Goal: Information Seeking & Learning: Learn about a topic

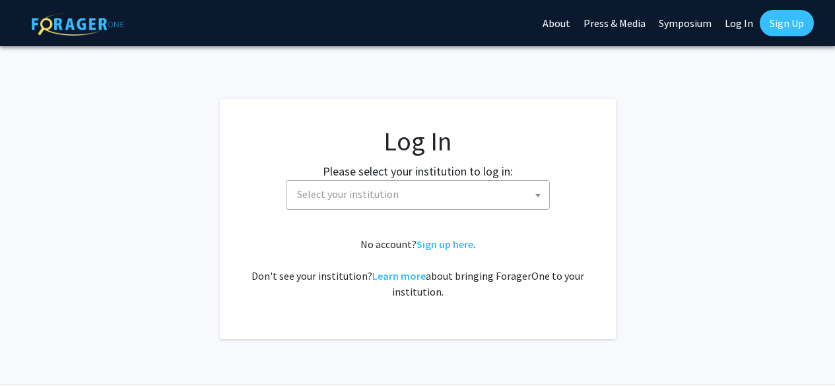
select select
click at [416, 208] on span "Select your institution" at bounding box center [418, 195] width 264 height 30
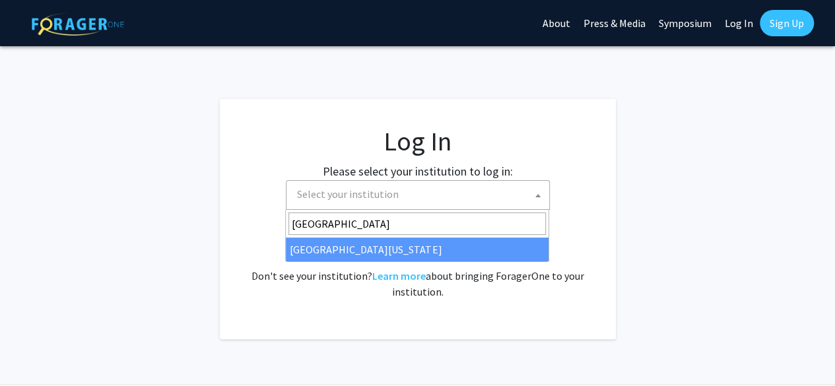
type input "[GEOGRAPHIC_DATA][US_STATE]"
select select "31"
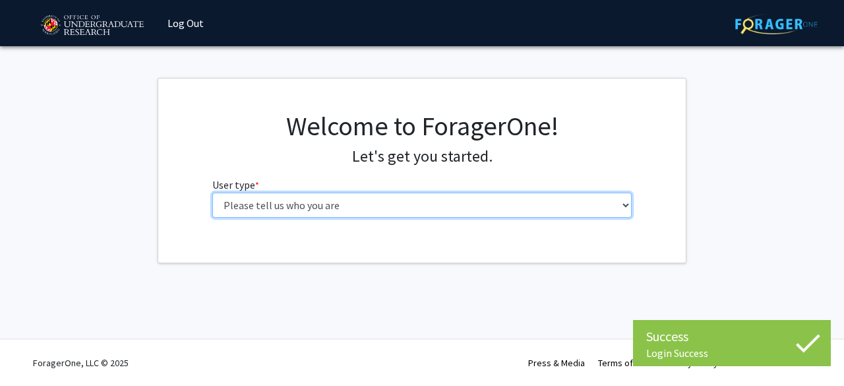
click at [286, 212] on select "Please tell us who you are Undergraduate Student Master's Student Doctoral Cand…" at bounding box center [422, 205] width 420 height 25
select select "1: undergrad"
click at [212, 193] on select "Please tell us who you are Undergraduate Student Master's Student Doctoral Cand…" at bounding box center [422, 205] width 420 height 25
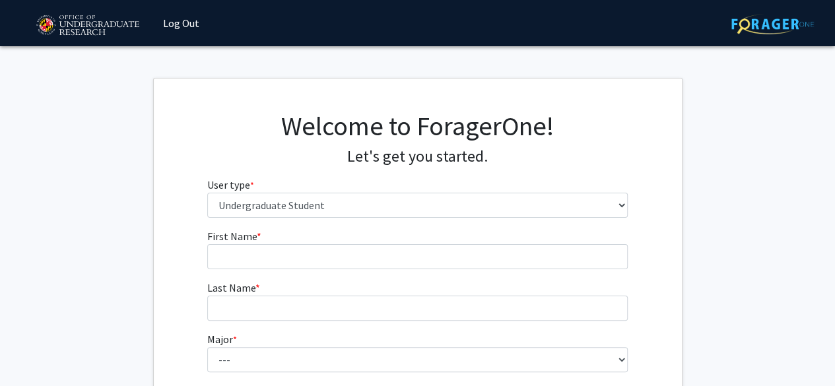
click at [260, 273] on form "First Name * required Last Name * required Major * required --- Accounting Aero…" at bounding box center [417, 389] width 420 height 322
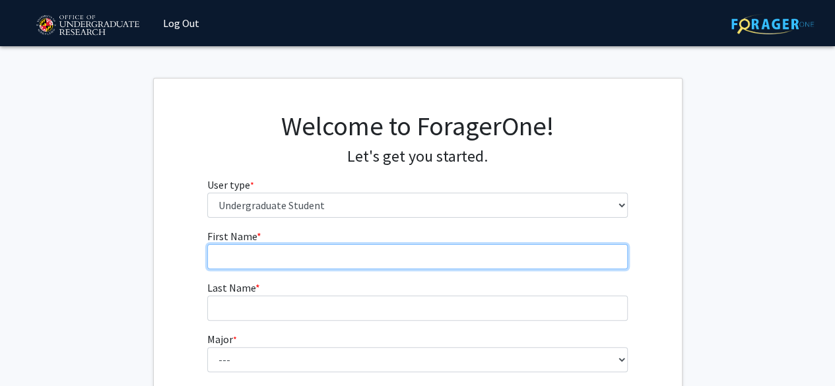
click at [237, 249] on input "First Name * required" at bounding box center [417, 256] width 420 height 25
type input "[PERSON_NAME]"
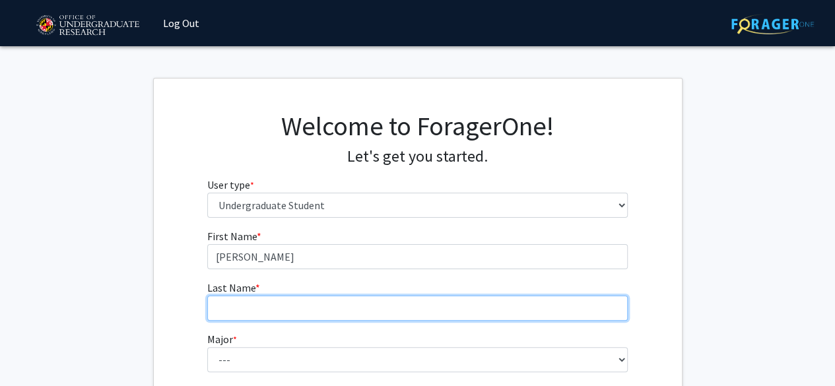
click at [239, 311] on input "Last Name * required" at bounding box center [417, 308] width 420 height 25
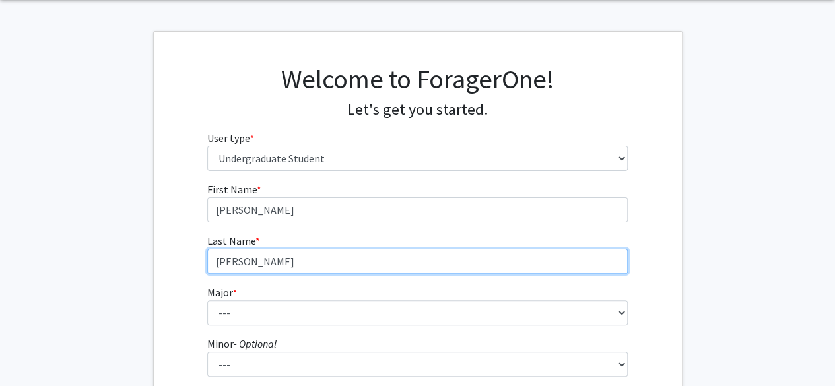
type input "[PERSON_NAME]"
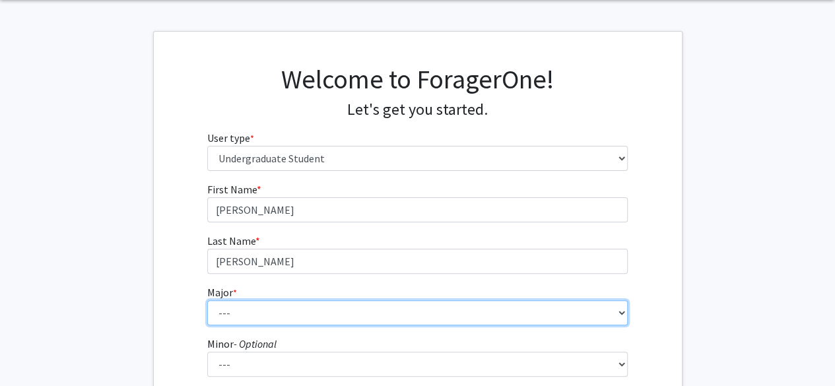
click at [239, 311] on select "--- Accounting Aerospace Engineering African American and Africana Studies Agri…" at bounding box center [417, 312] width 420 height 25
select select "17: 2318"
click at [207, 300] on select "--- Accounting Aerospace Engineering African American and Africana Studies Agri…" at bounding box center [417, 312] width 420 height 25
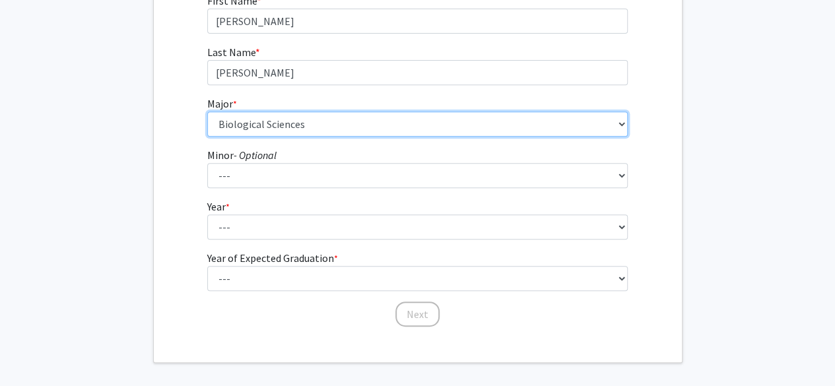
scroll to position [237, 0]
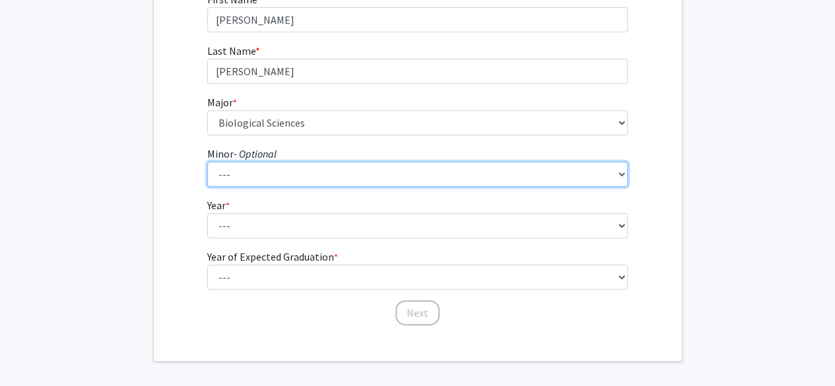
click at [226, 180] on select "--- Actuarial Mathematics Advanced Cybersecurity Experience for Students Africa…" at bounding box center [417, 174] width 420 height 25
select select "11: 1814"
click at [207, 162] on select "--- Actuarial Mathematics Advanced Cybersecurity Experience for Students Africa…" at bounding box center [417, 174] width 420 height 25
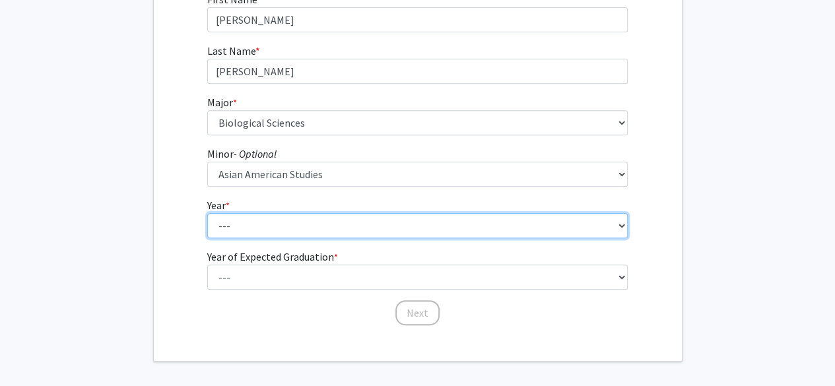
click at [255, 222] on select "--- First-year Sophomore Junior Senior Postbaccalaureate Certificate" at bounding box center [417, 225] width 420 height 25
select select "2: sophomore"
click at [207, 213] on select "--- First-year Sophomore Junior Senior Postbaccalaureate Certificate" at bounding box center [417, 225] width 420 height 25
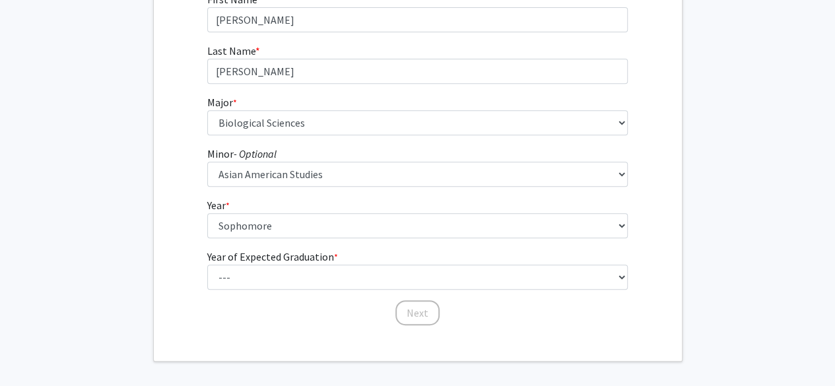
click at [252, 262] on label "Year of Expected Graduation * required" at bounding box center [272, 257] width 131 height 16
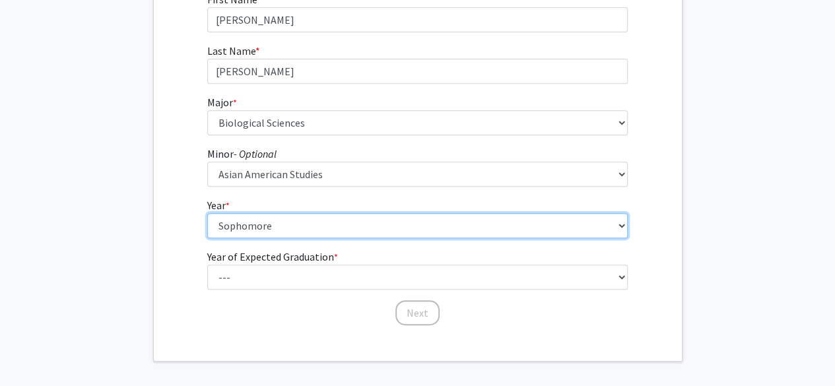
click at [252, 238] on select "--- First-year Sophomore Junior Senior Postbaccalaureate Certificate" at bounding box center [417, 225] width 420 height 25
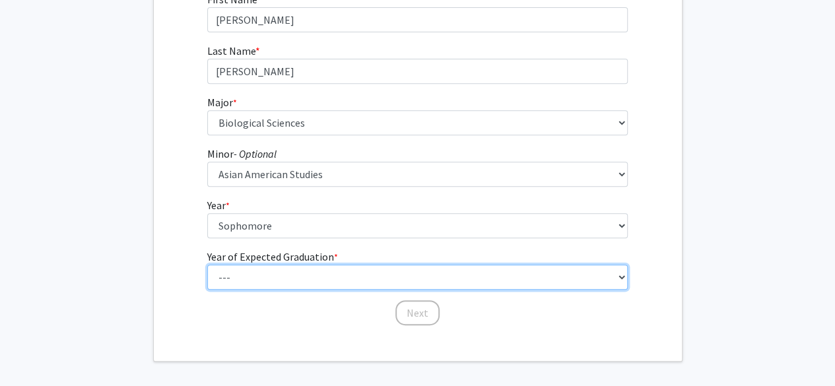
click at [257, 269] on select "--- 2025 2026 2027 2028 2029 2030 2031 2032 2033 2034" at bounding box center [417, 277] width 420 height 25
select select "4: 2028"
click at [207, 265] on select "--- 2025 2026 2027 2028 2029 2030 2031 2032 2033 2034" at bounding box center [417, 277] width 420 height 25
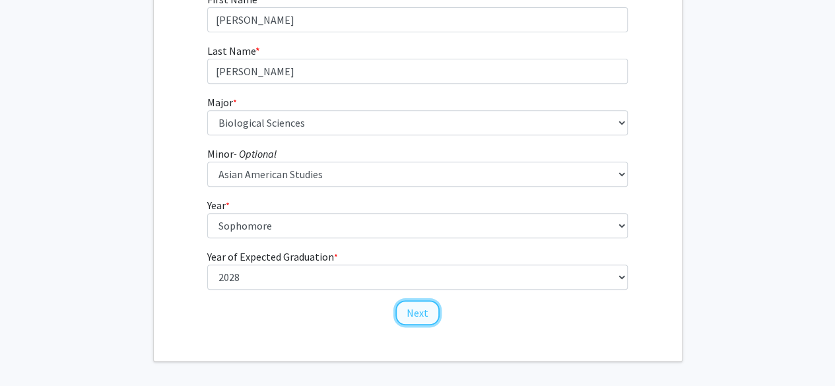
click at [414, 321] on button "Next" at bounding box center [417, 312] width 44 height 25
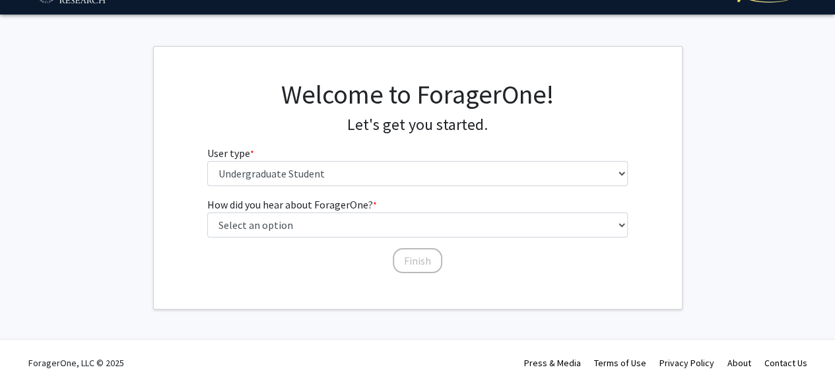
scroll to position [0, 0]
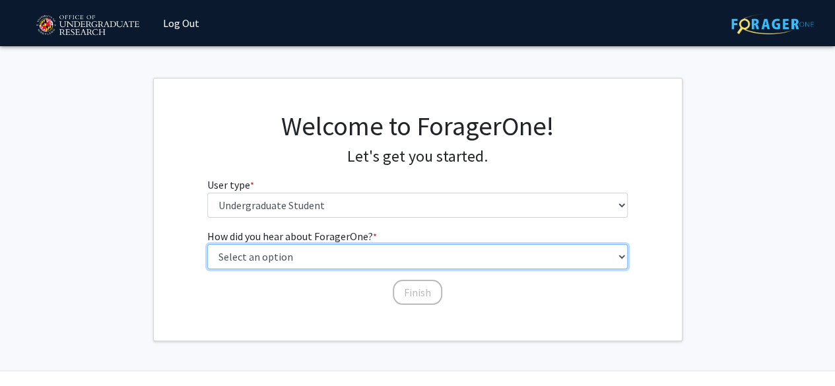
click at [359, 251] on select "Select an option Peer/student recommendation Faculty/staff recommendation Unive…" at bounding box center [417, 256] width 420 height 25
select select "1: peer_recommendation"
click at [207, 244] on select "Select an option Peer/student recommendation Faculty/staff recommendation Unive…" at bounding box center [417, 256] width 420 height 25
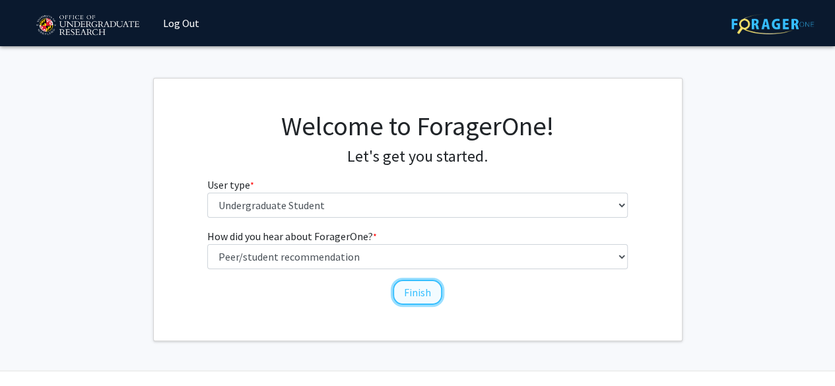
click at [406, 288] on button "Finish" at bounding box center [417, 292] width 49 height 25
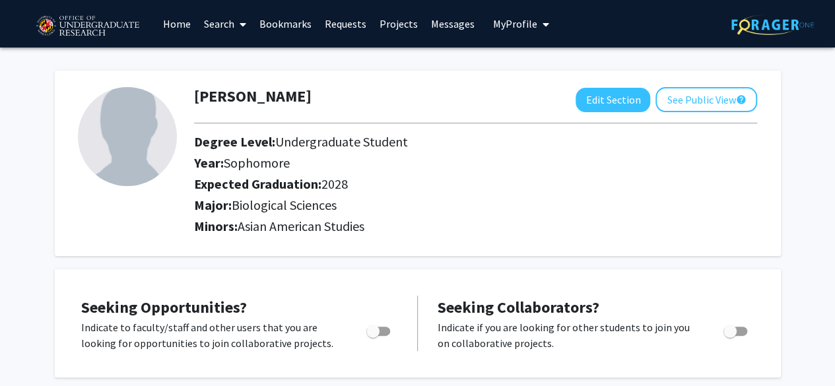
click at [239, 27] on span at bounding box center [240, 24] width 12 height 46
click at [400, 24] on link "Projects" at bounding box center [398, 24] width 51 height 46
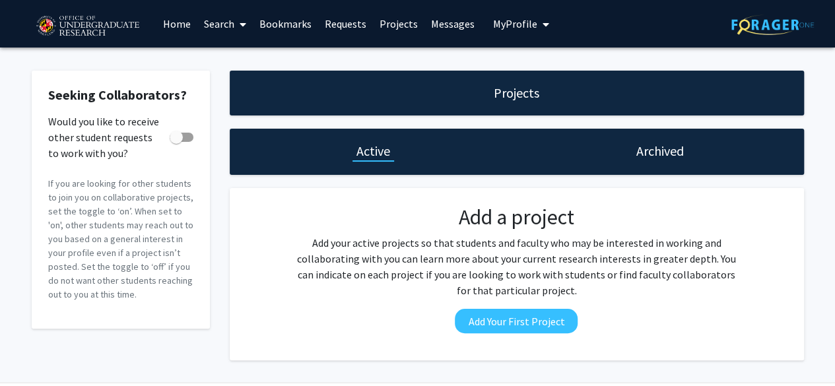
click at [179, 36] on link "Home" at bounding box center [176, 24] width 41 height 46
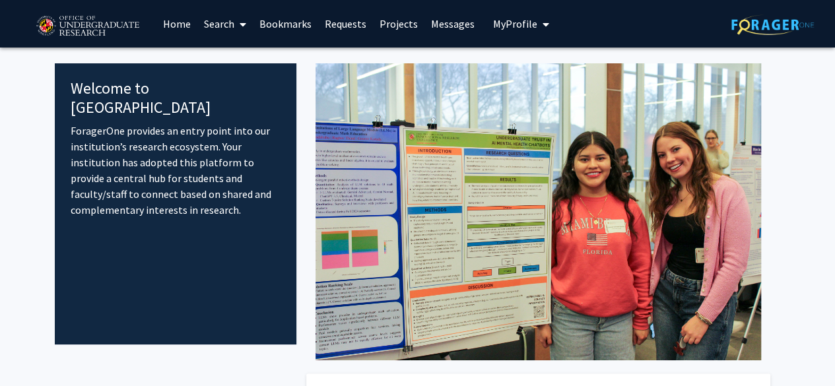
click at [218, 29] on link "Search" at bounding box center [224, 24] width 55 height 46
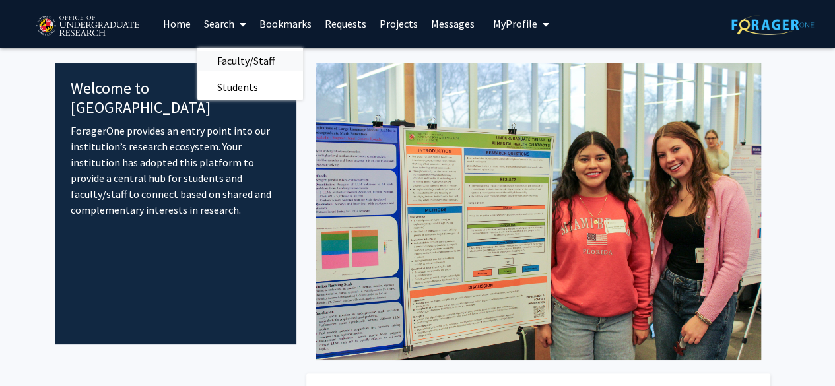
click at [237, 69] on span "Faculty/Staff" at bounding box center [245, 60] width 97 height 26
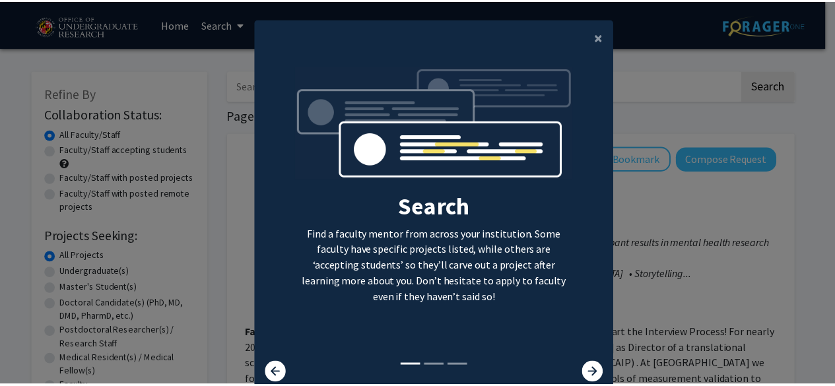
scroll to position [7, 0]
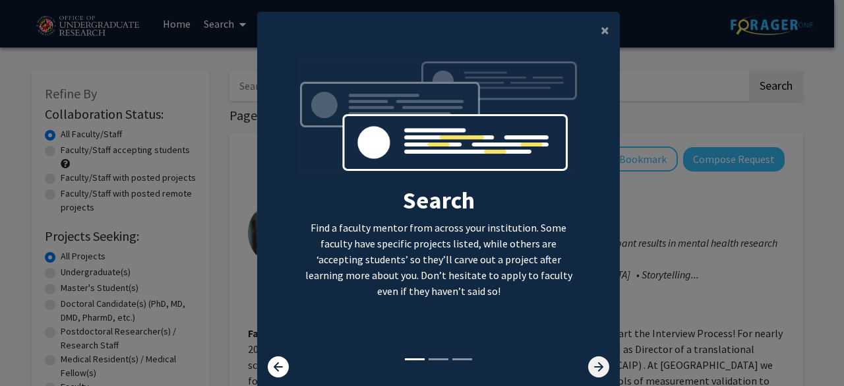
click at [588, 360] on icon at bounding box center [598, 366] width 21 height 21
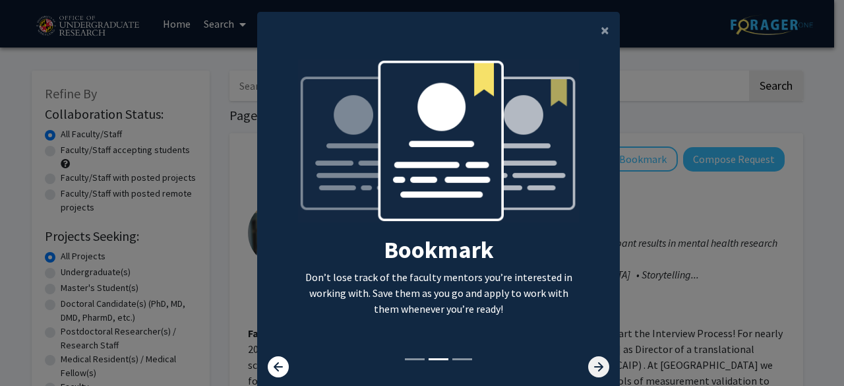
click at [588, 360] on icon at bounding box center [598, 366] width 21 height 21
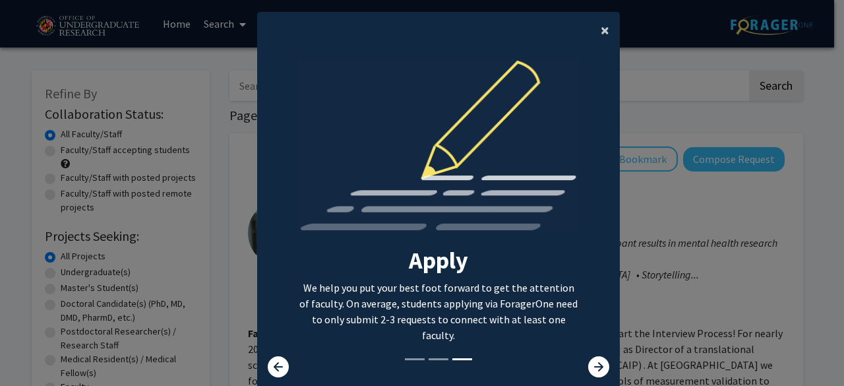
click at [601, 34] on span "×" at bounding box center [605, 30] width 9 height 20
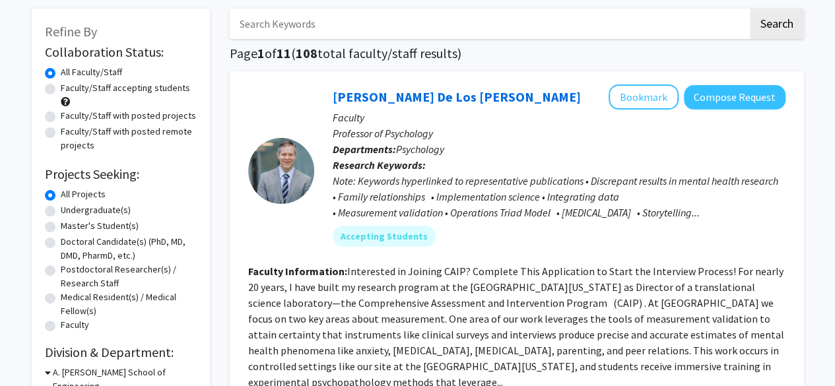
scroll to position [36, 0]
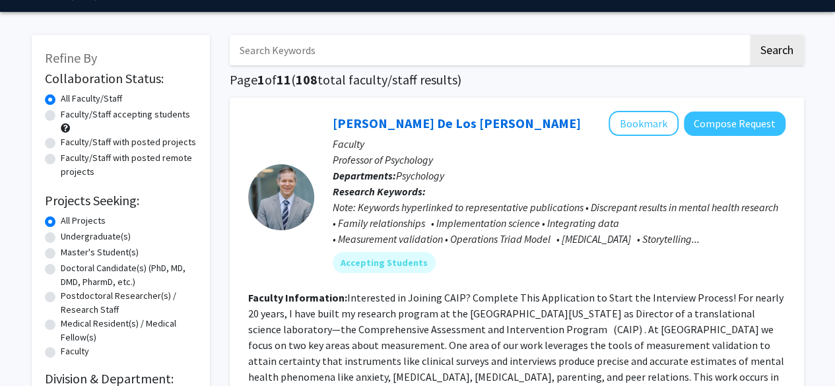
click at [61, 239] on label "Undergraduate(s)" at bounding box center [96, 237] width 70 height 14
click at [61, 238] on input "Undergraduate(s)" at bounding box center [65, 234] width 9 height 9
radio input "true"
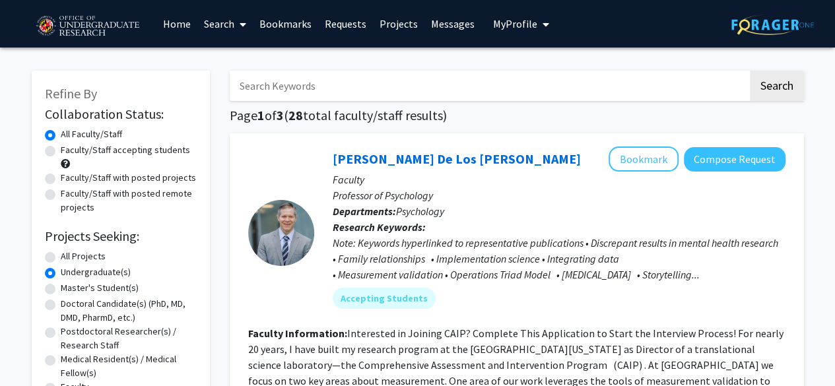
click at [61, 151] on label "Faculty/Staff accepting students" at bounding box center [125, 150] width 129 height 14
click at [61, 151] on input "Faculty/Staff accepting students" at bounding box center [65, 147] width 9 height 9
radio input "true"
click at [61, 180] on label "Faculty/Staff with posted projects" at bounding box center [128, 178] width 135 height 14
click at [61, 179] on input "Faculty/Staff with posted projects" at bounding box center [65, 175] width 9 height 9
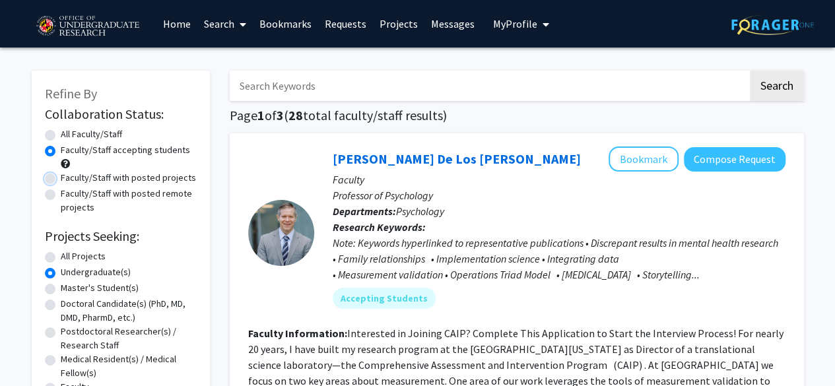
radio input "true"
click at [61, 150] on label "Faculty/Staff accepting students" at bounding box center [125, 150] width 129 height 14
click at [61, 150] on input "Faculty/Staff accepting students" at bounding box center [65, 147] width 9 height 9
radio input "true"
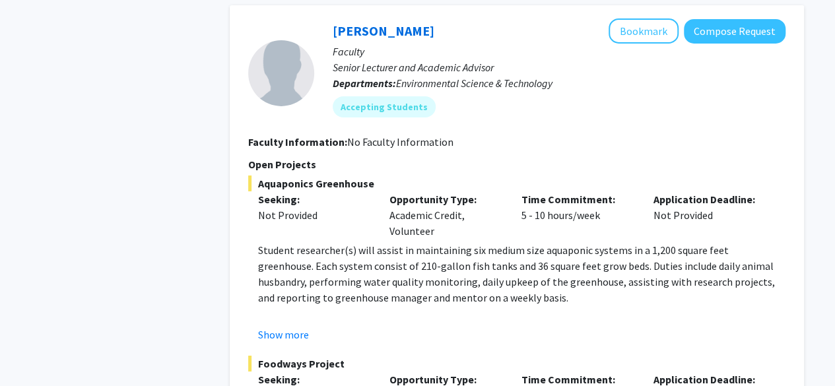
scroll to position [4702, 0]
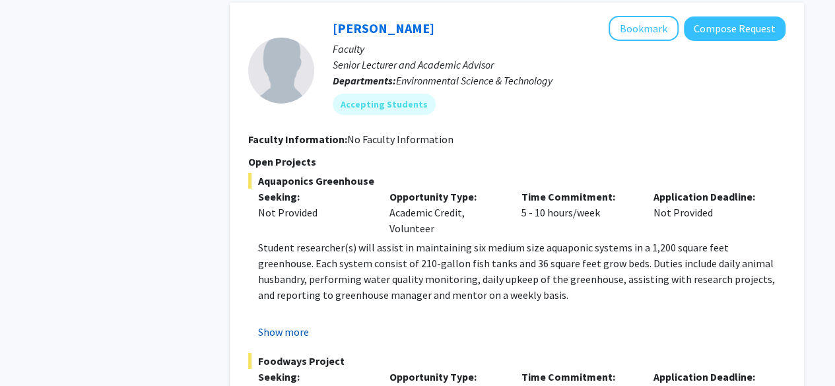
click at [303, 324] on button "Show more" at bounding box center [283, 332] width 51 height 16
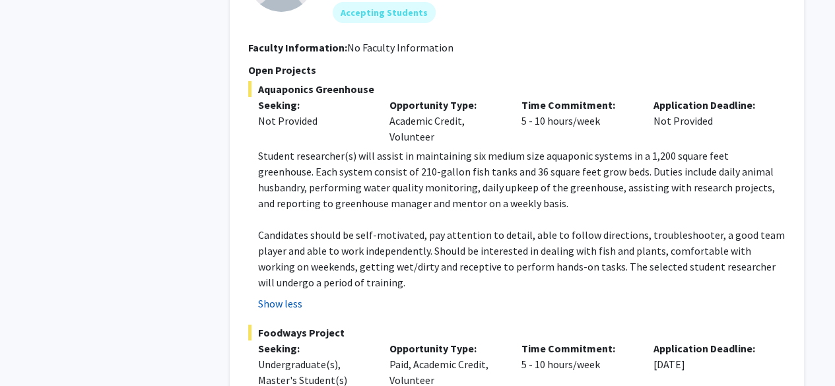
scroll to position [4940, 0]
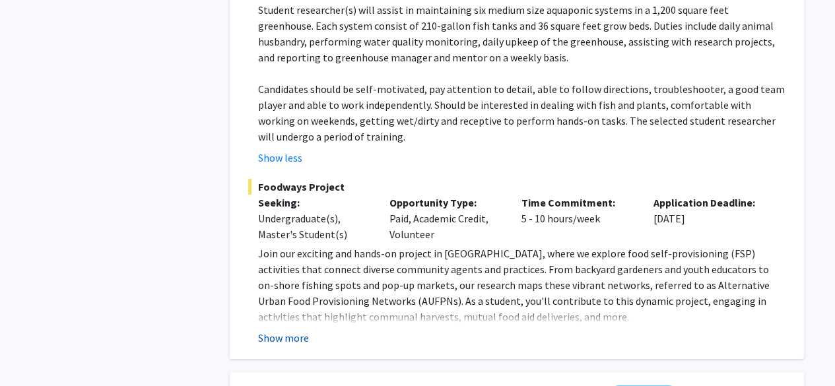
click at [294, 330] on button "Show more" at bounding box center [283, 338] width 51 height 16
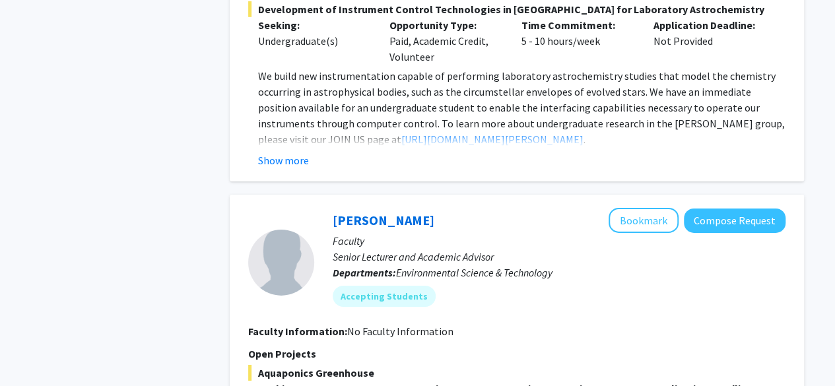
scroll to position [4499, 0]
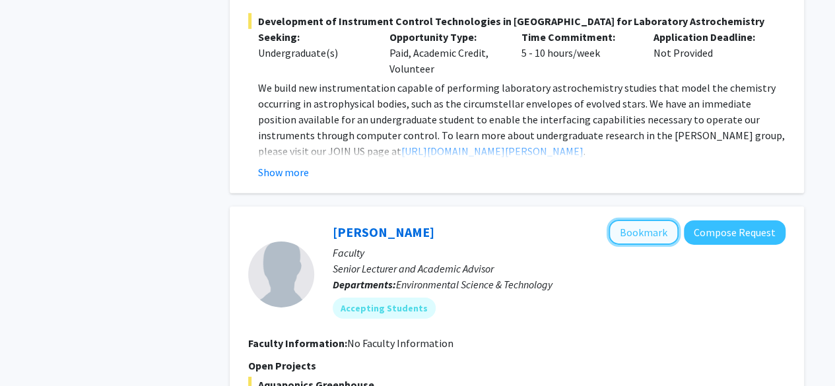
click at [621, 220] on button "Bookmark" at bounding box center [643, 232] width 70 height 25
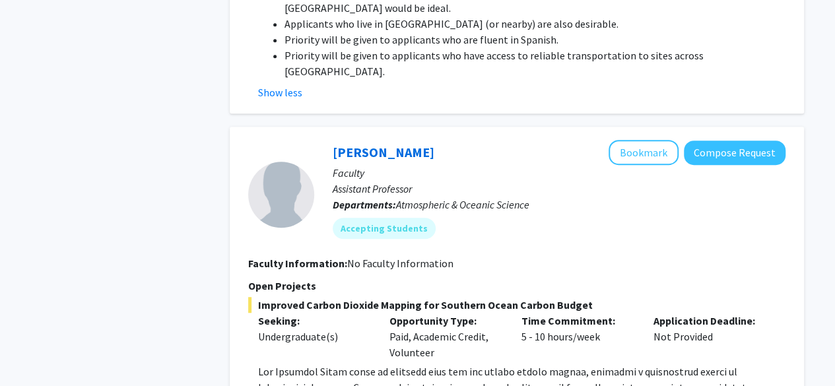
scroll to position [5391, 0]
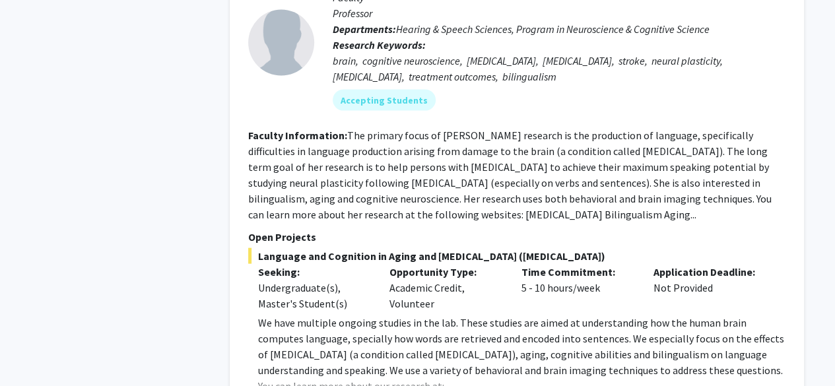
scroll to position [6341, 0]
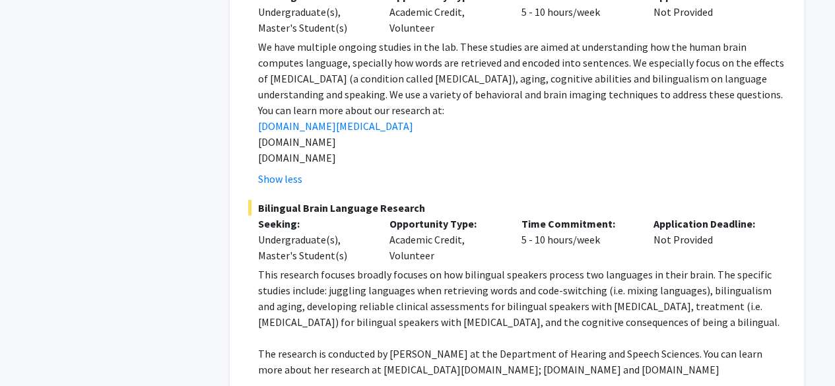
scroll to position [6711, 0]
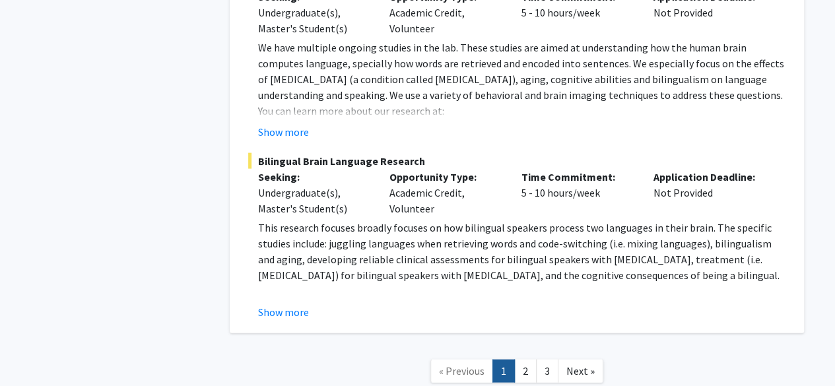
scroll to position [6310, 0]
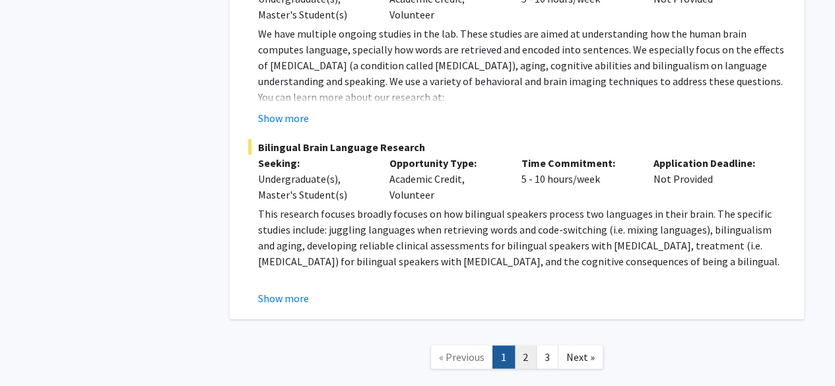
click at [528, 346] on link "2" at bounding box center [525, 357] width 22 height 23
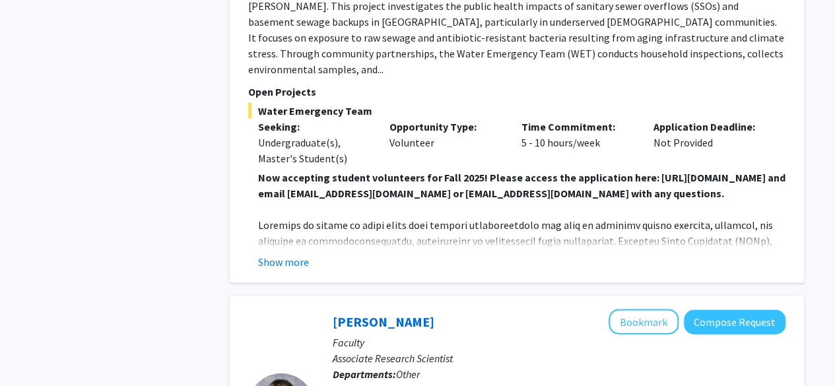
scroll to position [1296, 0]
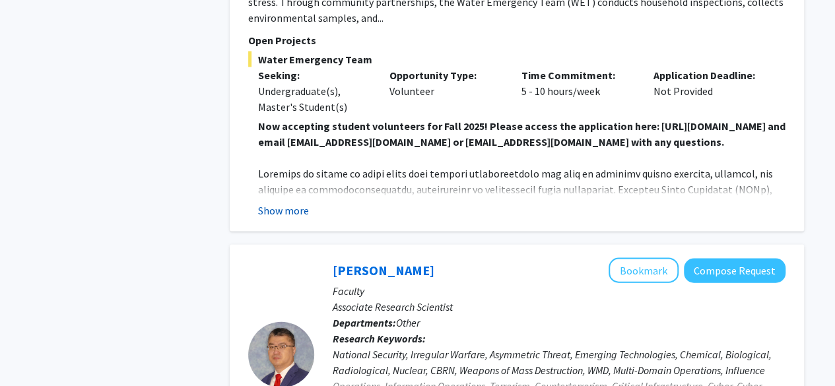
click at [288, 203] on button "Show more" at bounding box center [283, 211] width 51 height 16
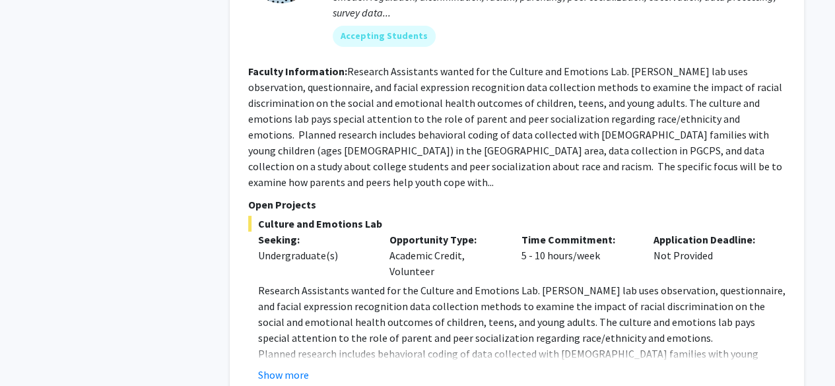
scroll to position [2519, 0]
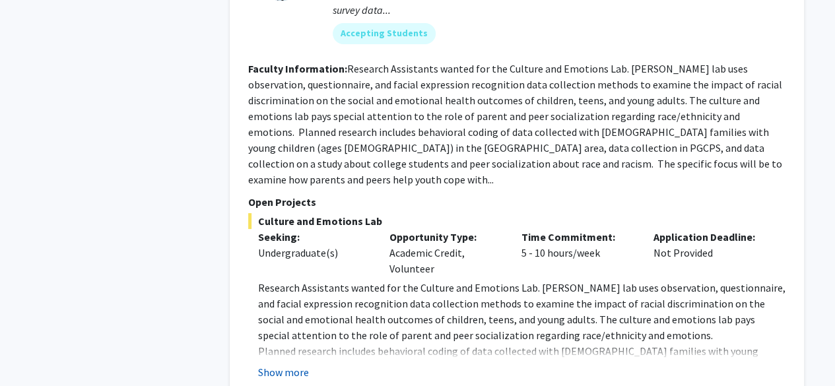
click at [298, 364] on button "Show more" at bounding box center [283, 372] width 51 height 16
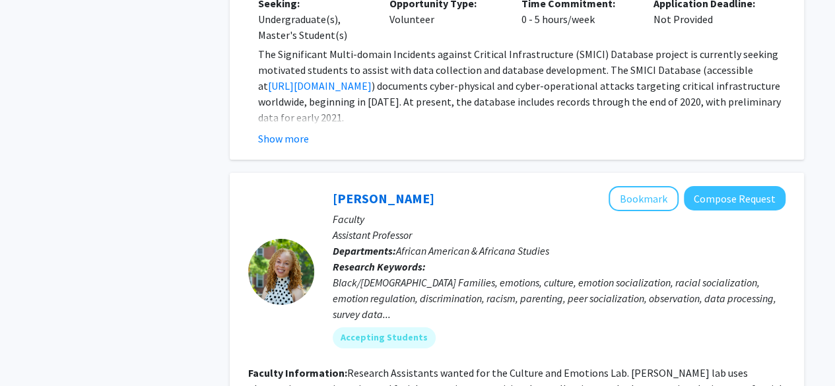
scroll to position [2213, 0]
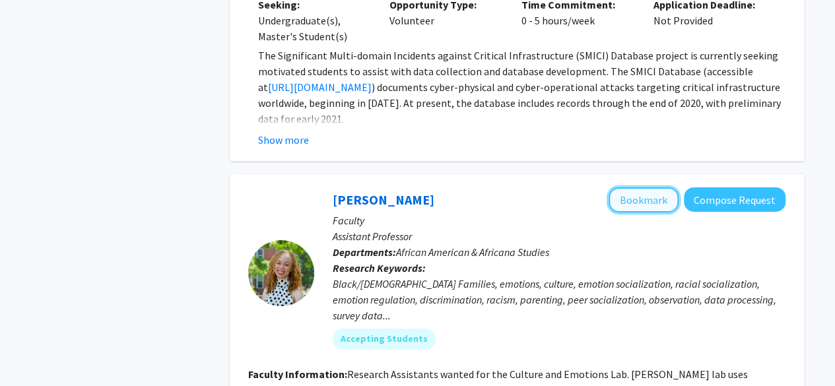
click at [628, 187] on button "Bookmark" at bounding box center [643, 199] width 70 height 25
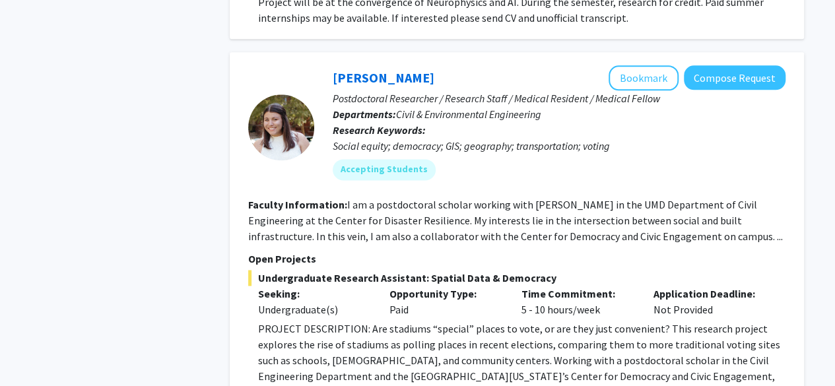
scroll to position [3345, 0]
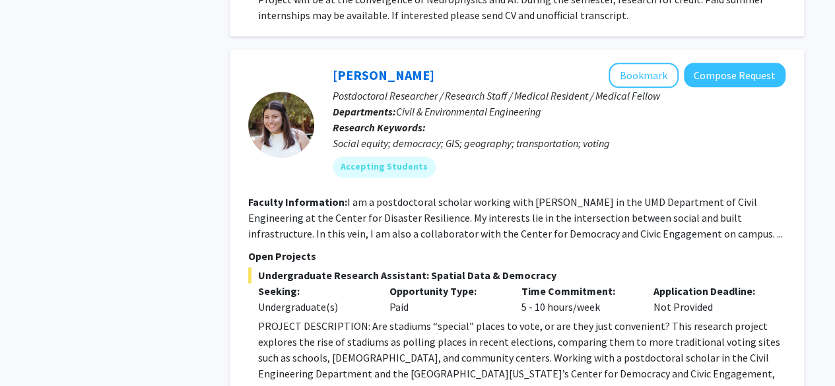
click at [296, 336] on fg-read-more "PROJECT DESCRIPTION: Are stadiums “special” places to vote, or are they just co…" at bounding box center [516, 368] width 537 height 100
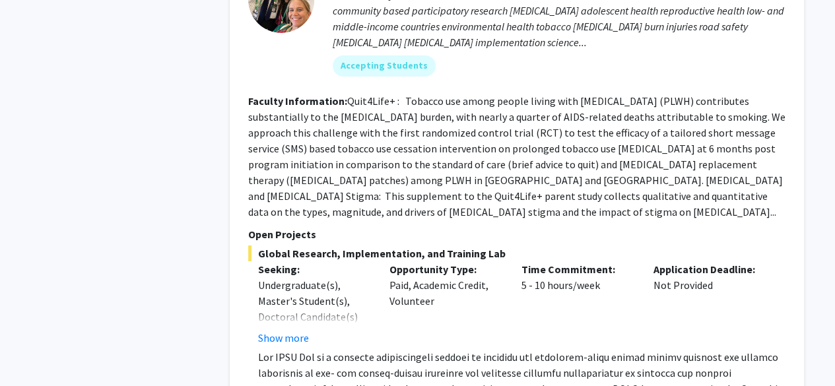
scroll to position [4680, 0]
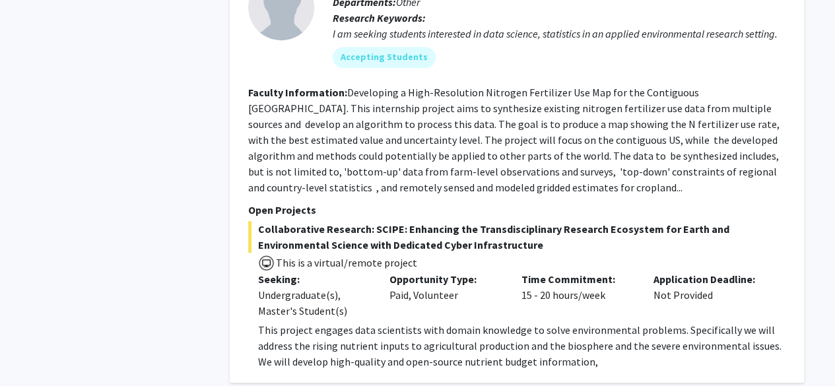
scroll to position [5366, 0]
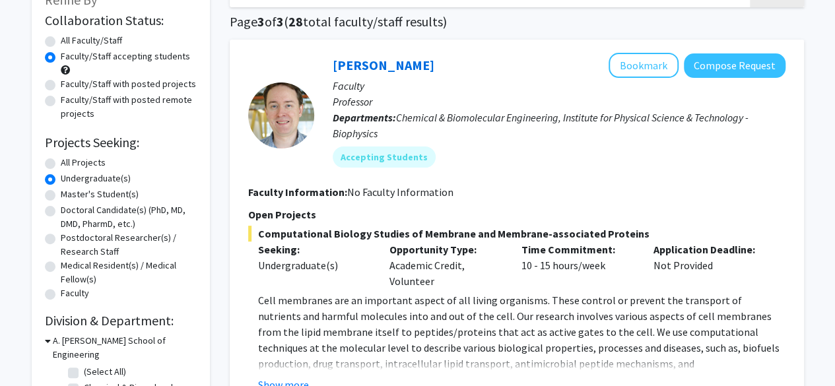
scroll to position [157, 0]
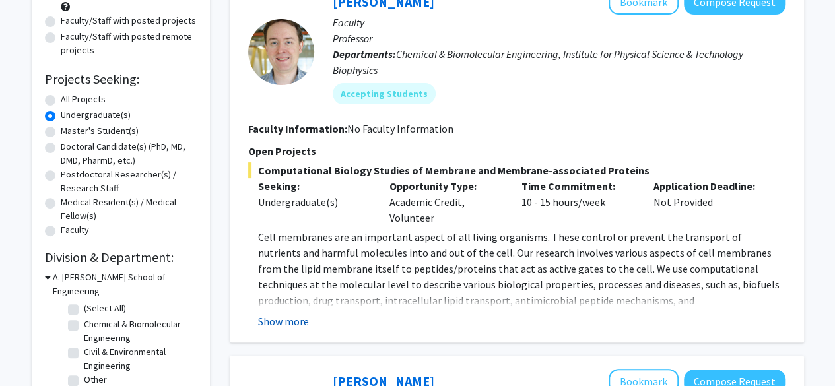
click at [273, 319] on button "Show more" at bounding box center [283, 321] width 51 height 16
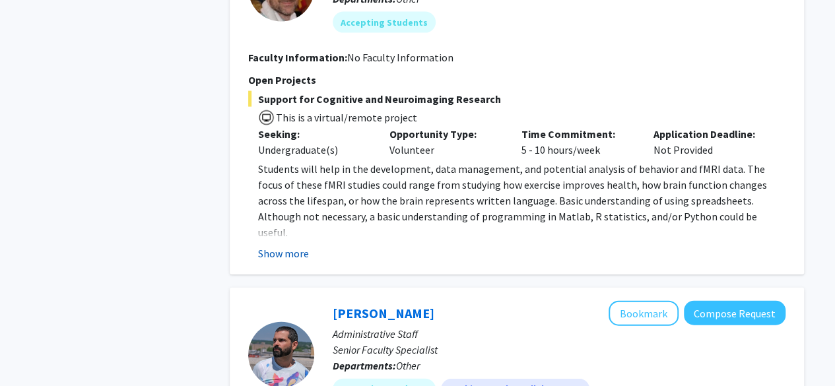
scroll to position [1364, 0]
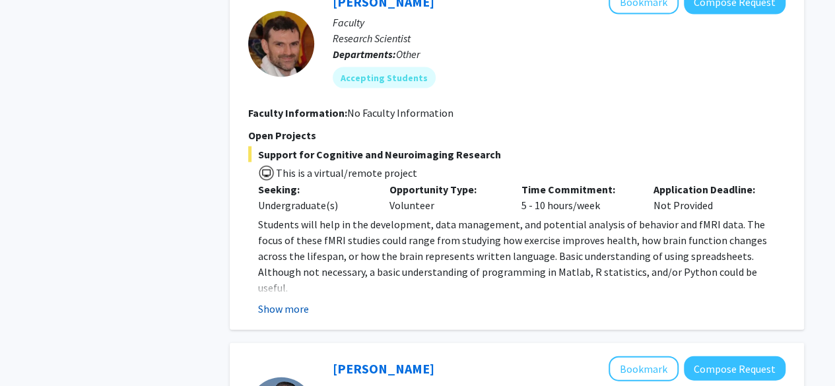
click at [280, 301] on button "Show more" at bounding box center [283, 309] width 51 height 16
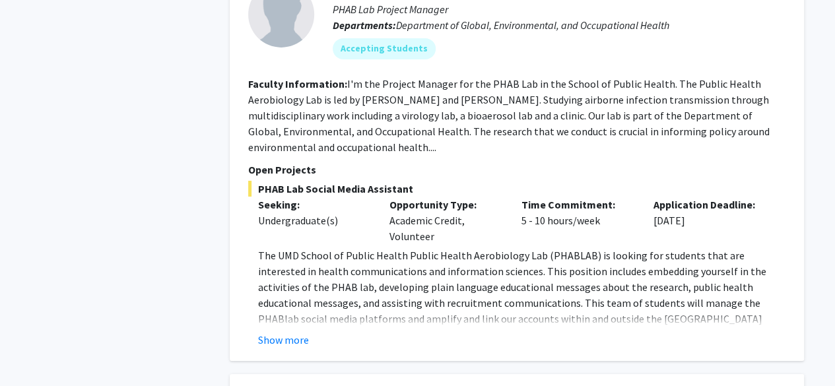
scroll to position [2193, 0]
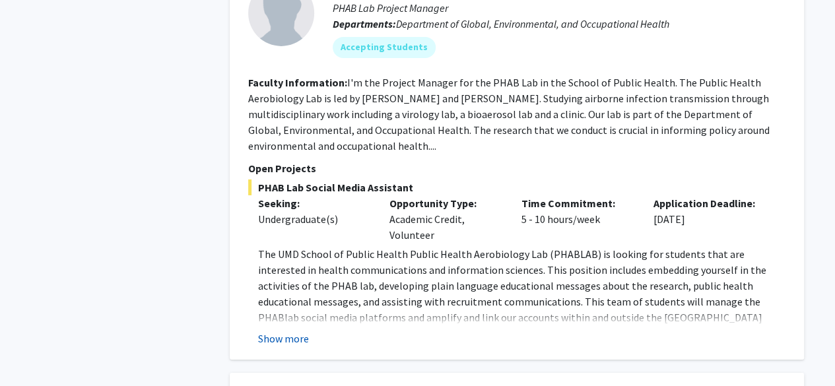
click at [281, 331] on button "Show more" at bounding box center [283, 339] width 51 height 16
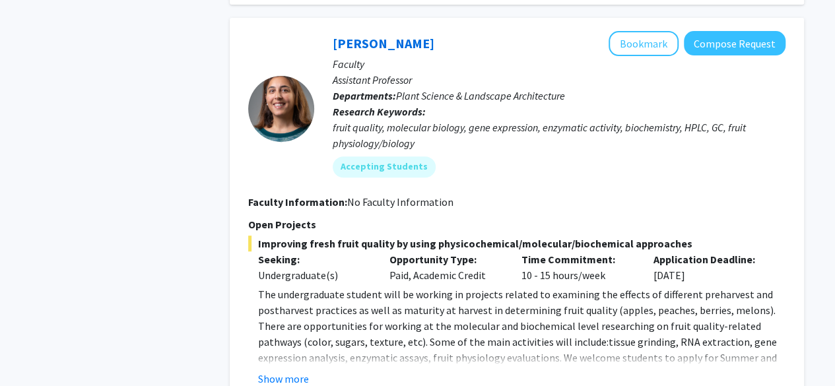
scroll to position [2676, 0]
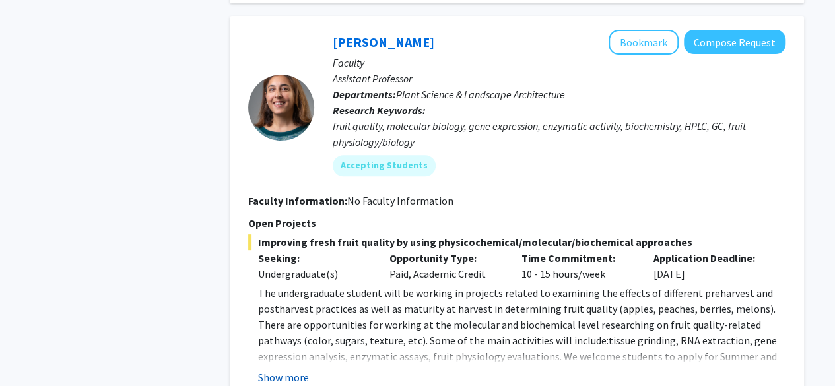
click at [281, 369] on button "Show more" at bounding box center [283, 377] width 51 height 16
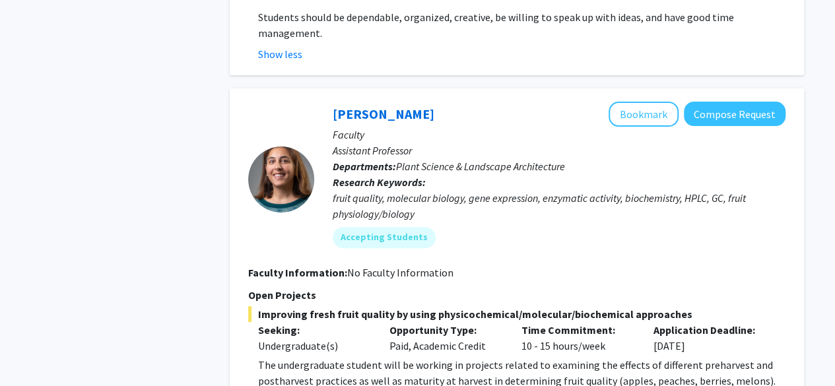
scroll to position [2603, 0]
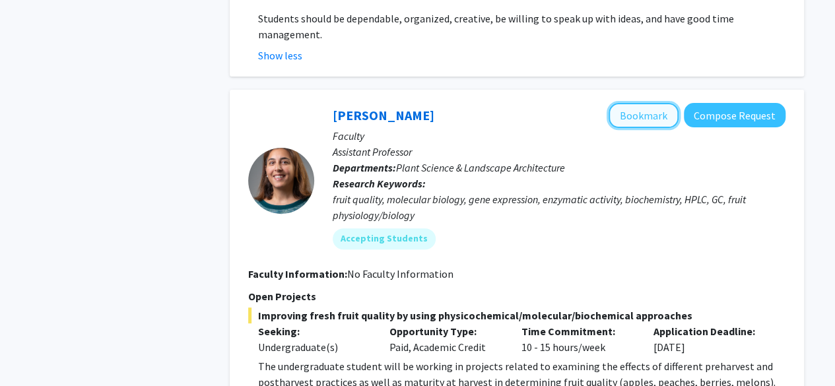
click at [639, 103] on button "Bookmark" at bounding box center [643, 115] width 70 height 25
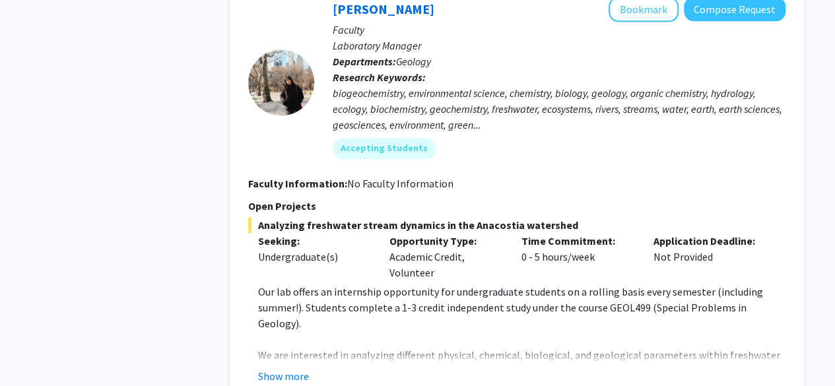
scroll to position [3264, 0]
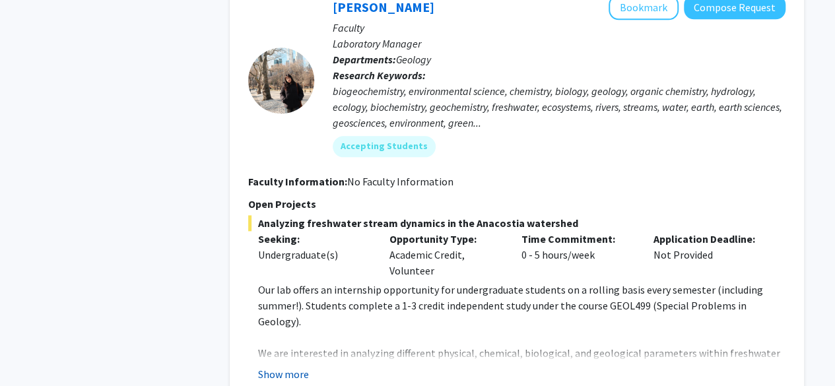
click at [289, 366] on button "Show more" at bounding box center [283, 374] width 51 height 16
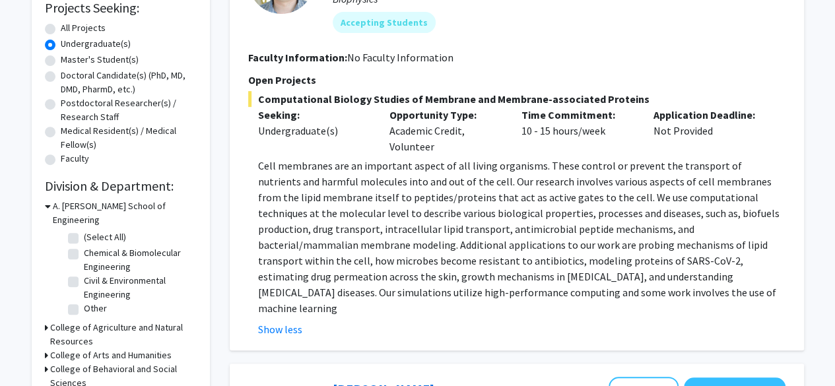
scroll to position [0, 0]
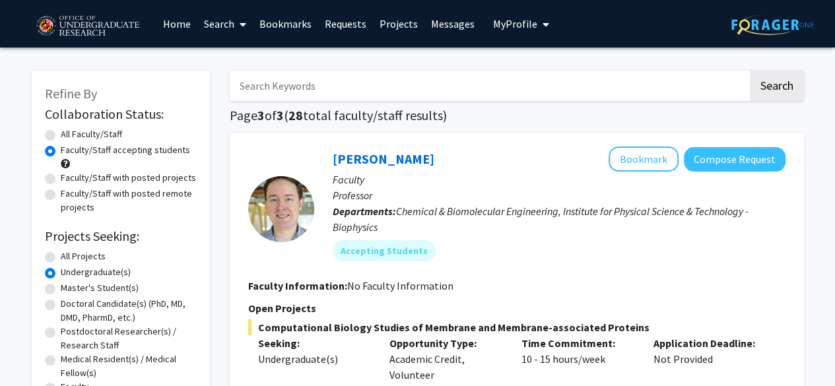
click at [96, 177] on label "Faculty/Staff with posted projects" at bounding box center [128, 178] width 135 height 14
click at [69, 177] on input "Faculty/Staff with posted projects" at bounding box center [65, 175] width 9 height 9
radio input "true"
